Goal: Task Accomplishment & Management: Manage account settings

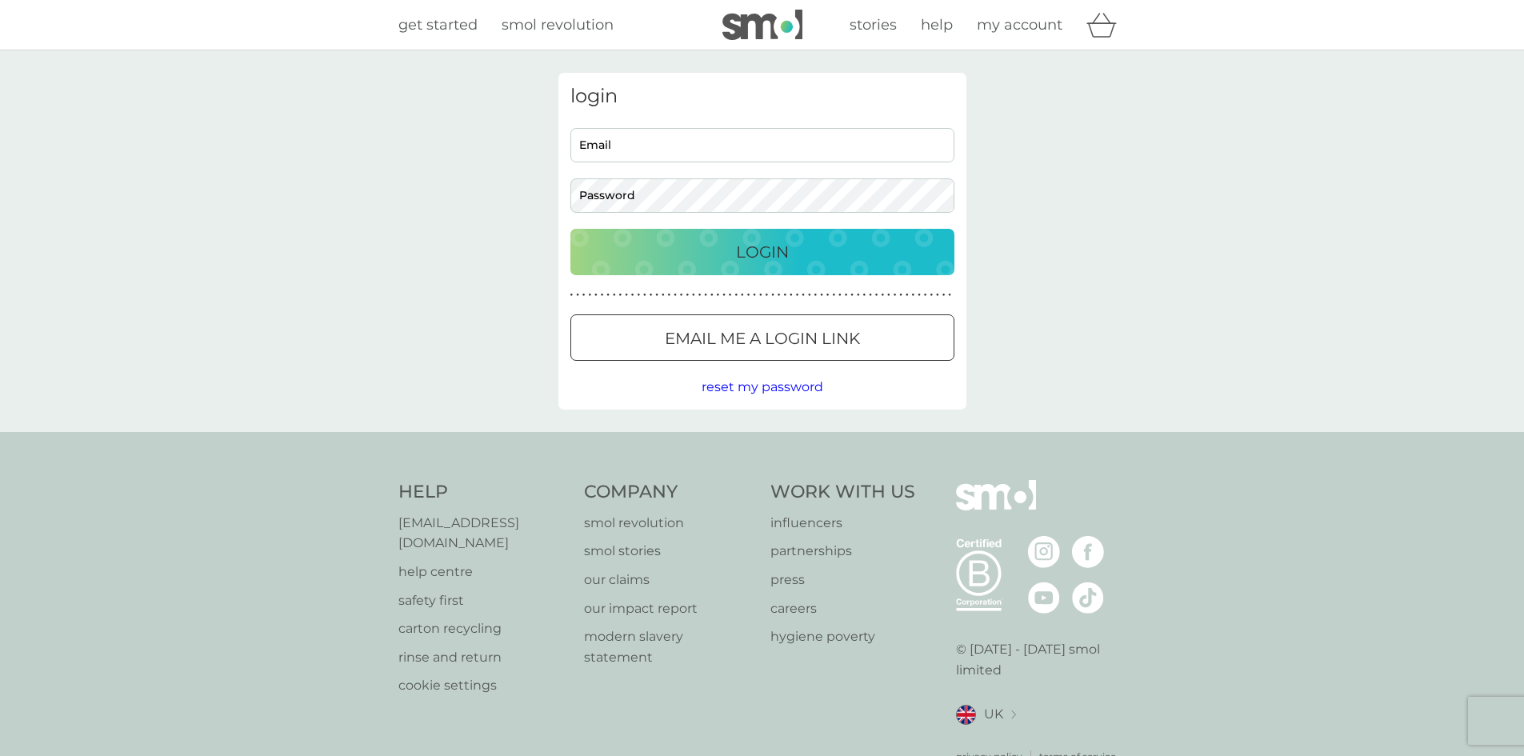
click at [693, 146] on input "Email" at bounding box center [762, 145] width 384 height 34
type input "Hammarbyjp@gmail.com"
click at [693, 265] on button "Login" at bounding box center [762, 252] width 384 height 46
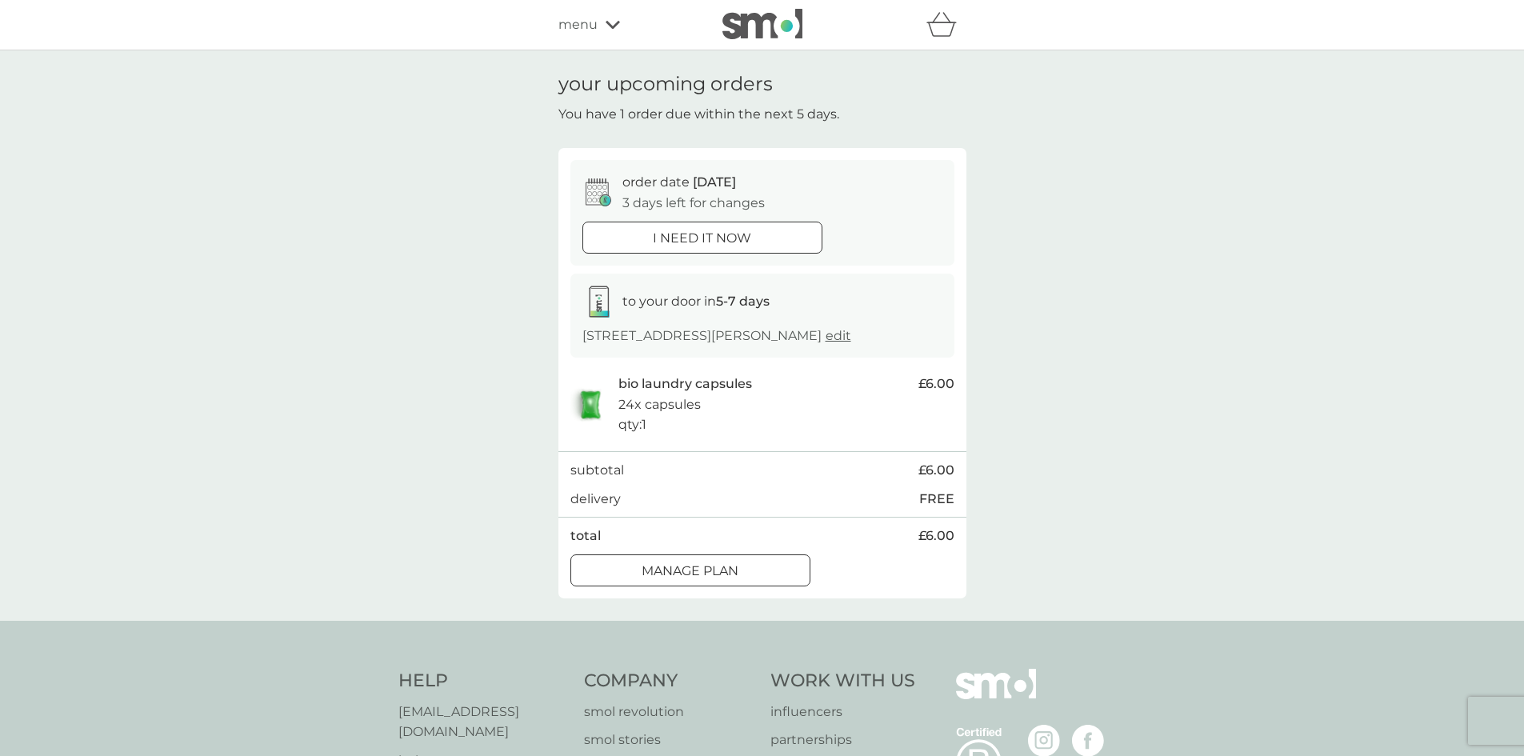
click at [749, 582] on div "Manage plan" at bounding box center [690, 571] width 238 height 21
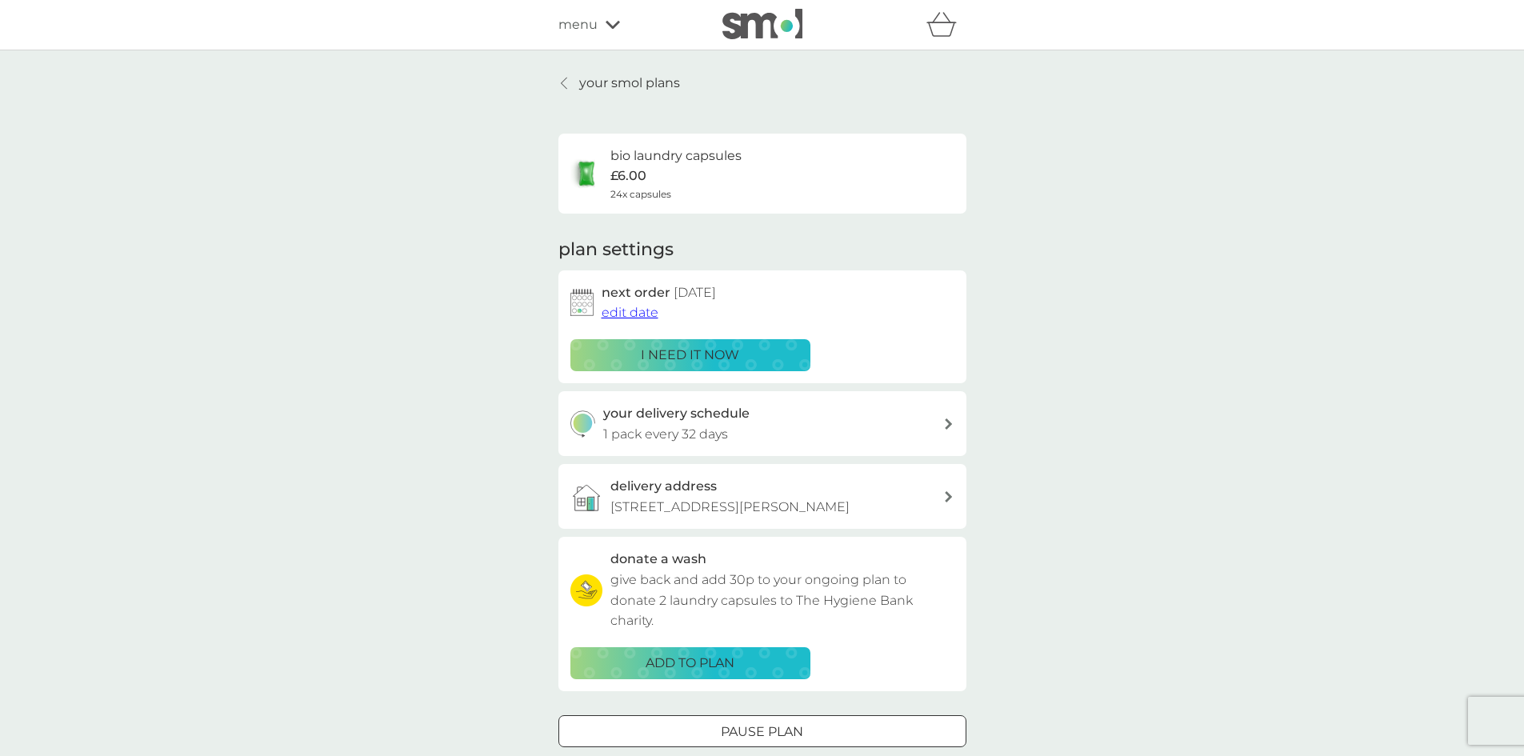
click at [646, 317] on span "edit date" at bounding box center [630, 312] width 57 height 15
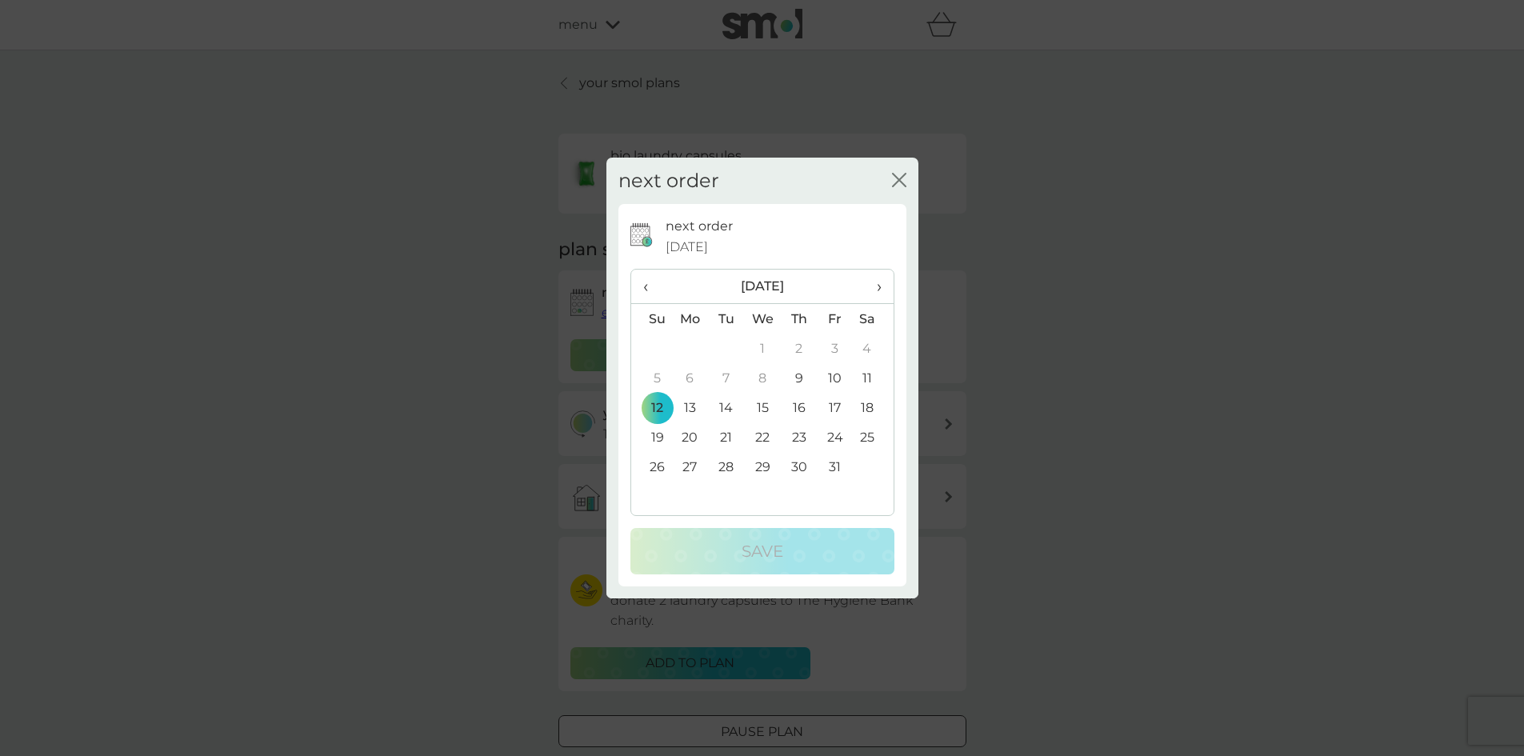
click at [656, 434] on td "19" at bounding box center [651, 437] width 41 height 30
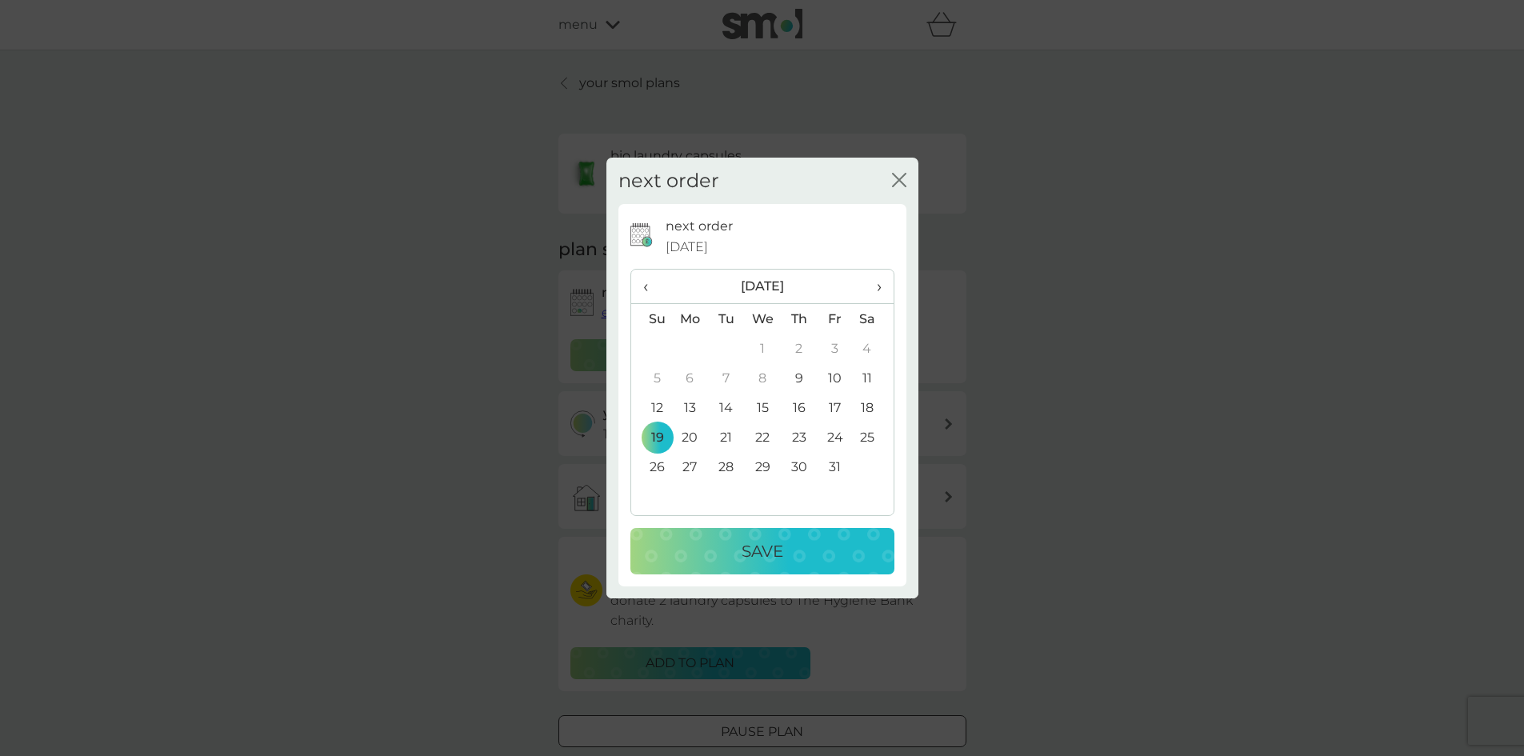
click at [756, 548] on p "Save" at bounding box center [763, 551] width 42 height 26
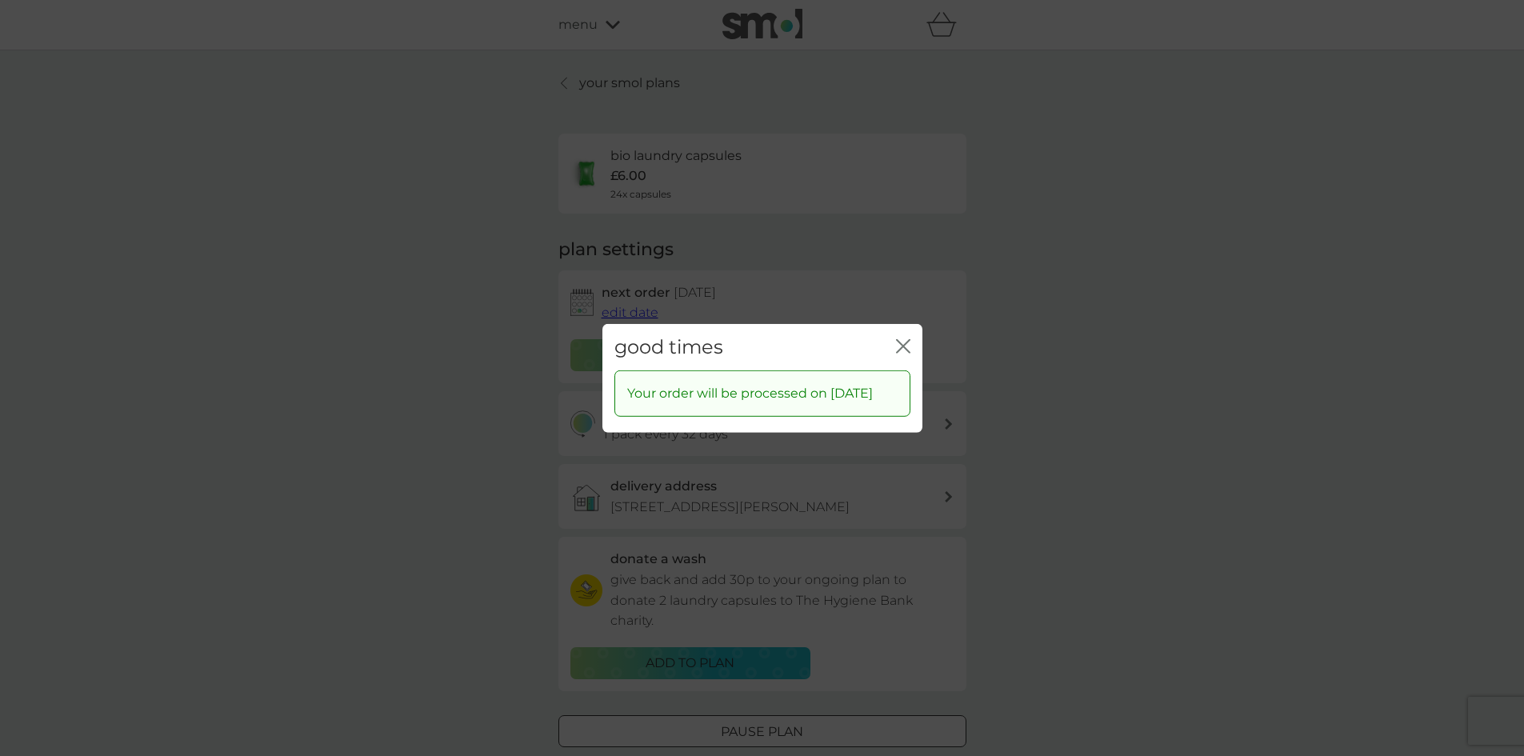
click at [907, 338] on icon "close" at bounding box center [903, 345] width 14 height 14
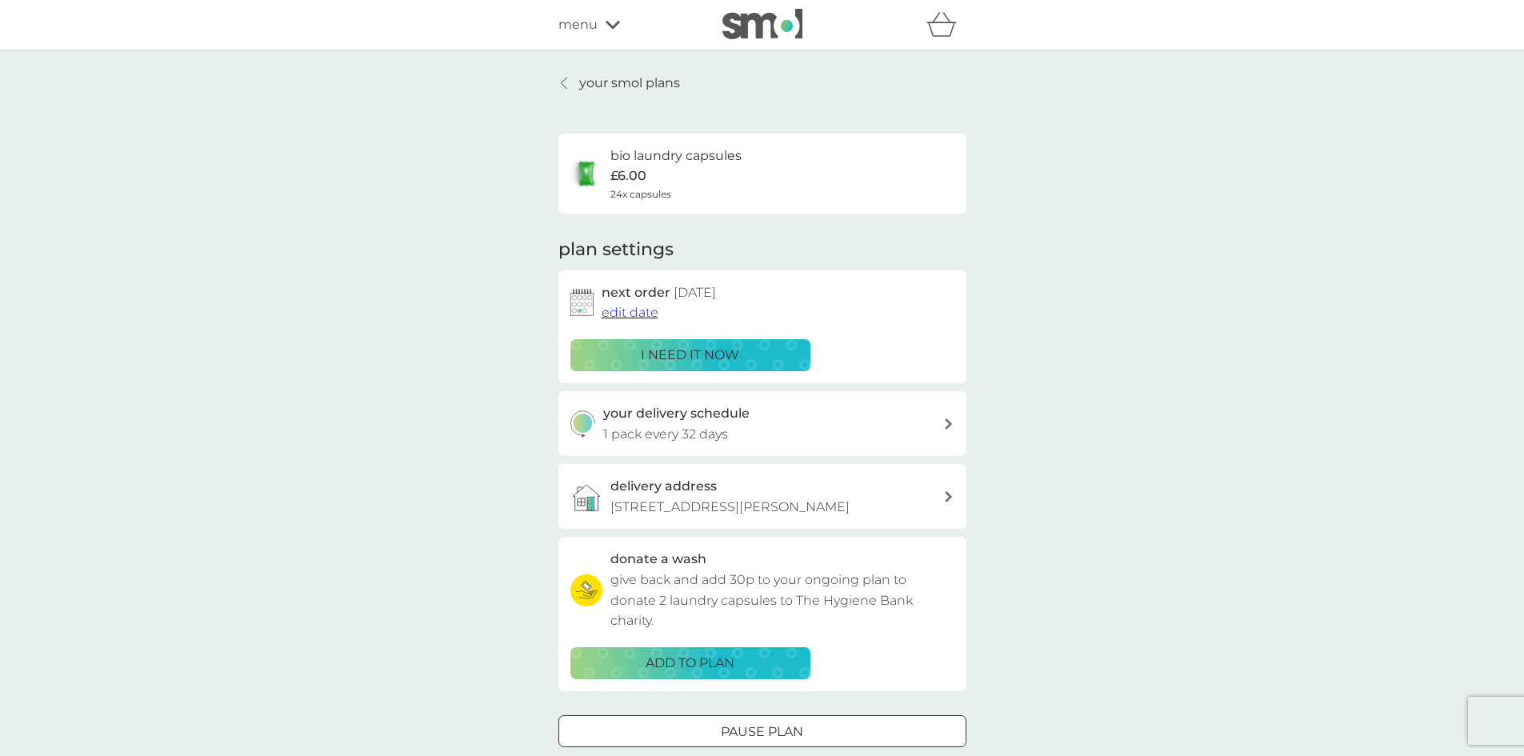
click at [636, 86] on p "your smol plans" at bounding box center [629, 83] width 101 height 21
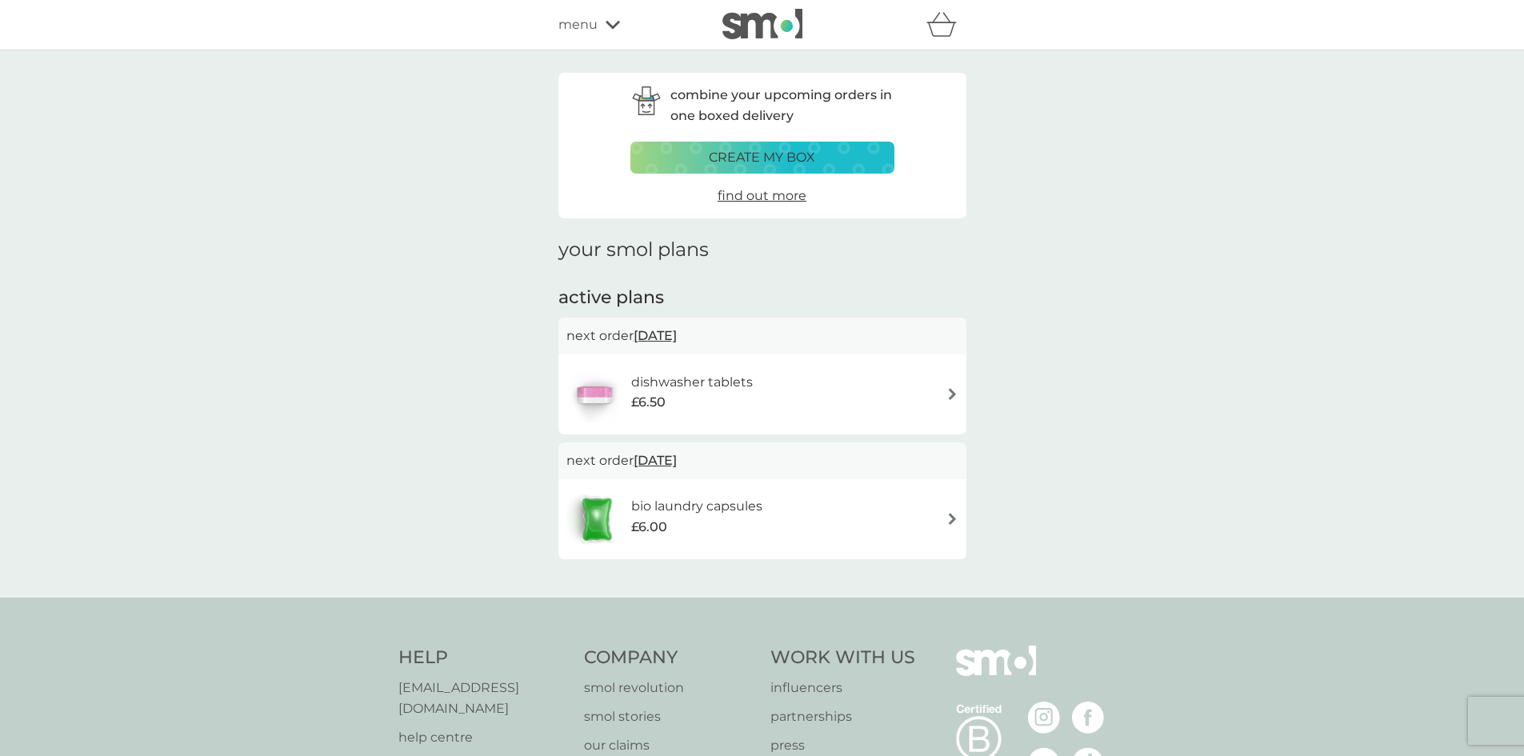
click at [672, 381] on h6 "dishwasher tablets" at bounding box center [692, 382] width 122 height 21
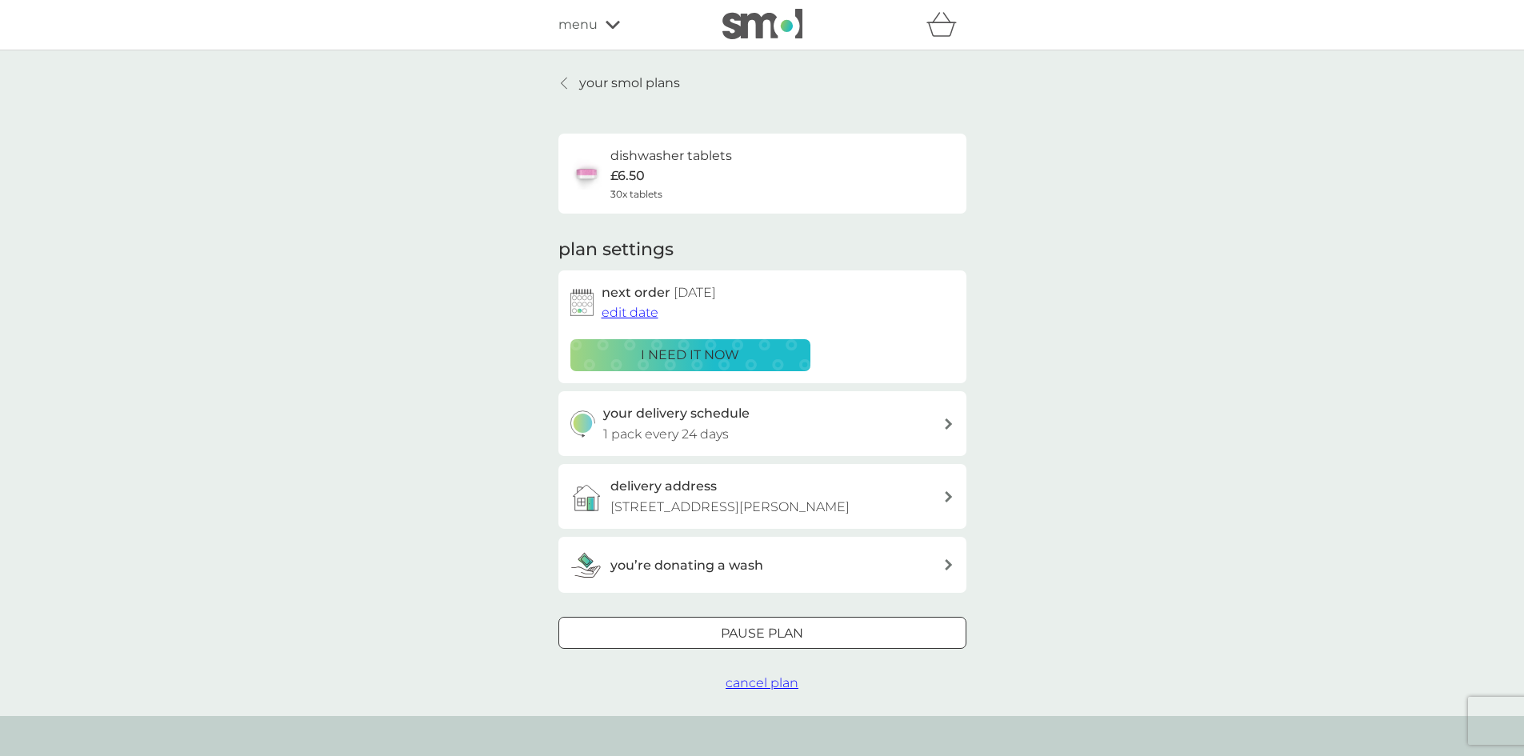
click at [644, 314] on span "edit date" at bounding box center [630, 312] width 57 height 15
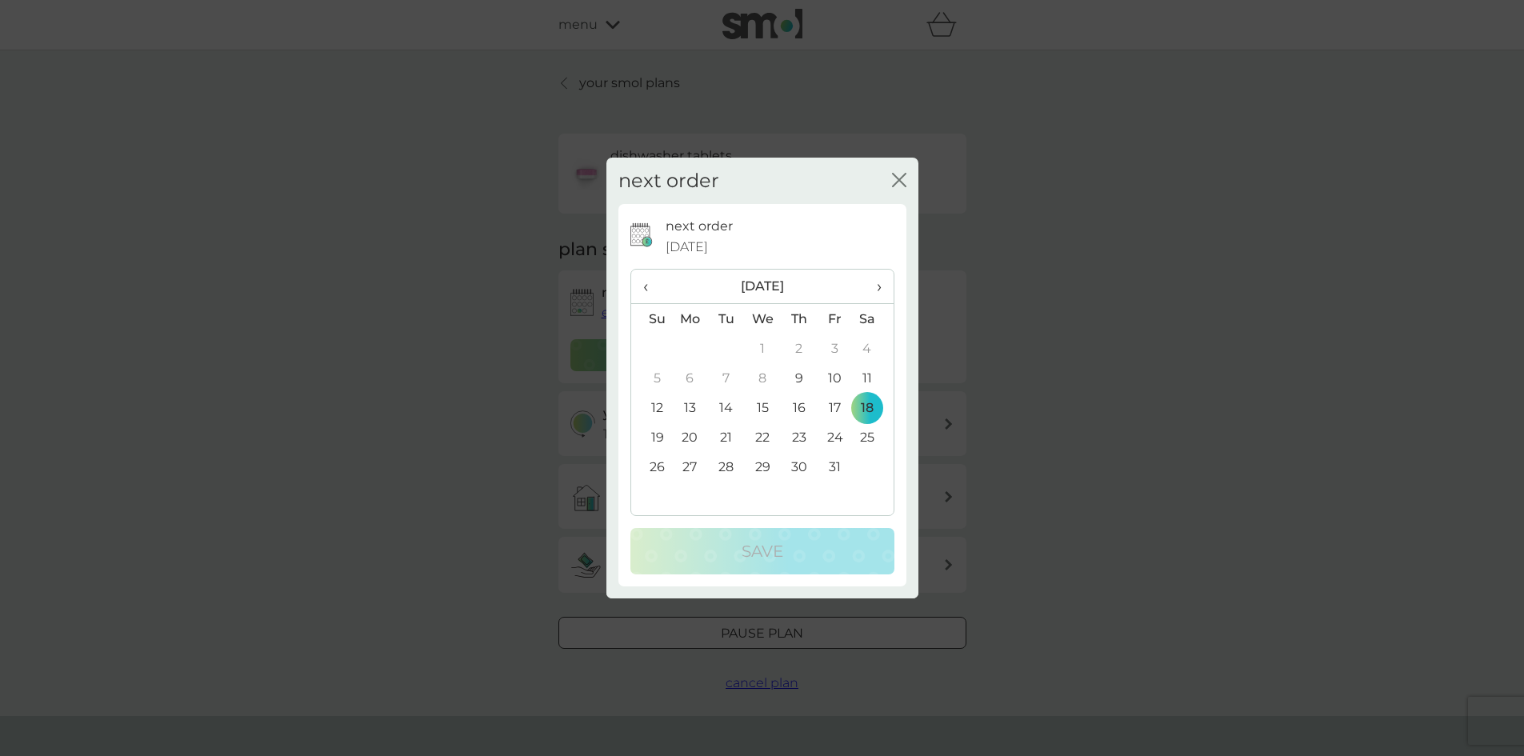
click at [657, 407] on td "12" at bounding box center [651, 408] width 41 height 30
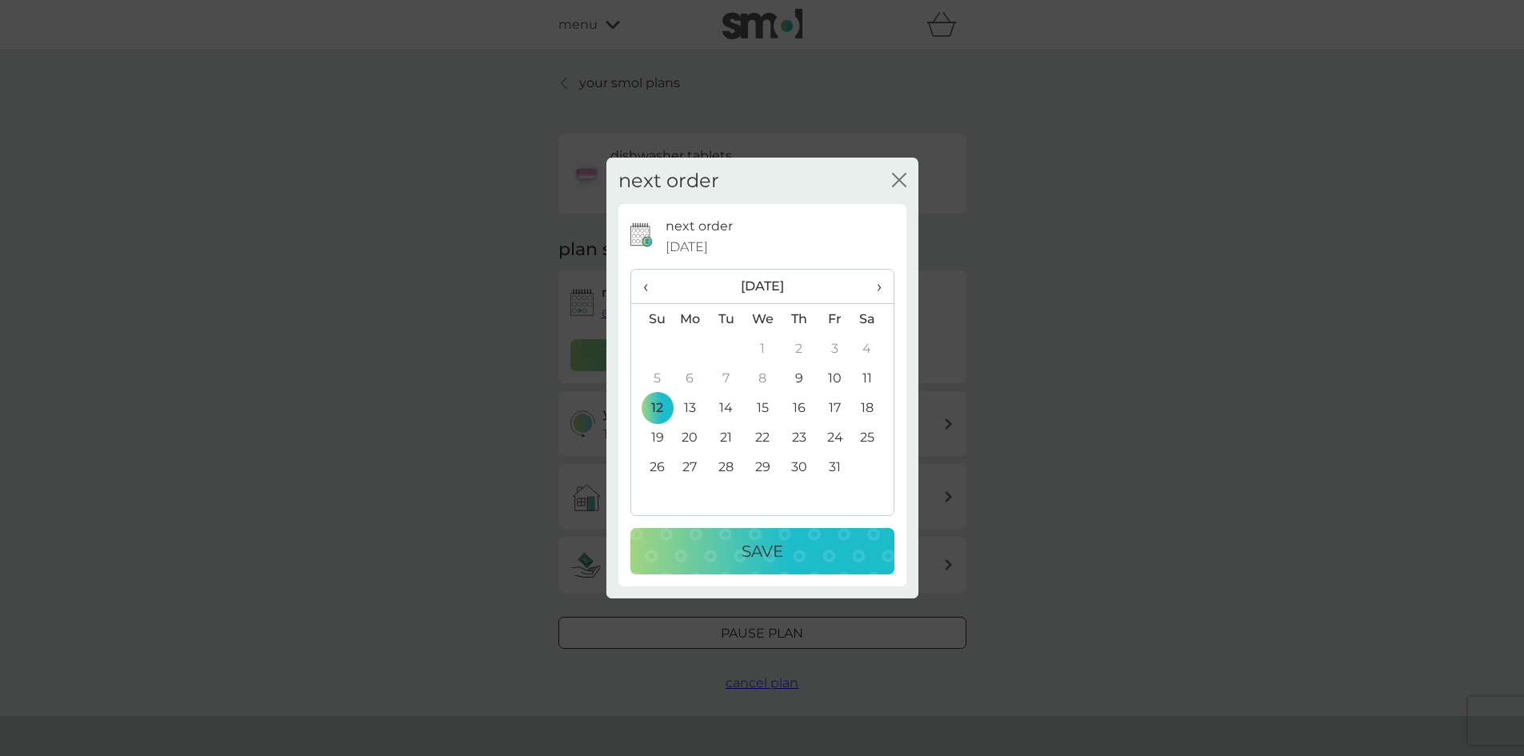
click at [832, 374] on td "10" at bounding box center [835, 378] width 36 height 30
click at [760, 542] on p "Save" at bounding box center [763, 551] width 42 height 26
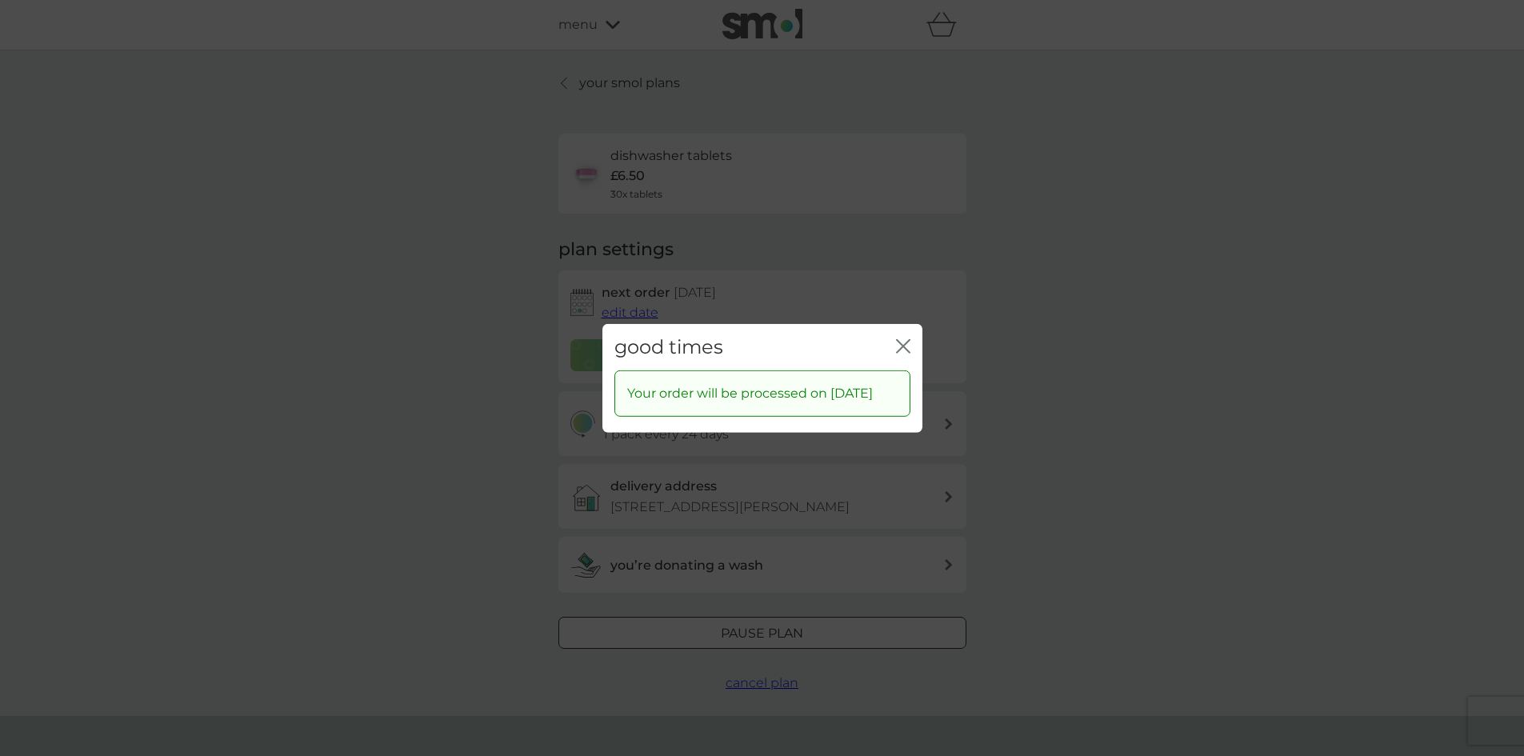
click at [902, 339] on icon "close" at bounding box center [900, 345] width 6 height 13
